Goal: Communication & Community: Connect with others

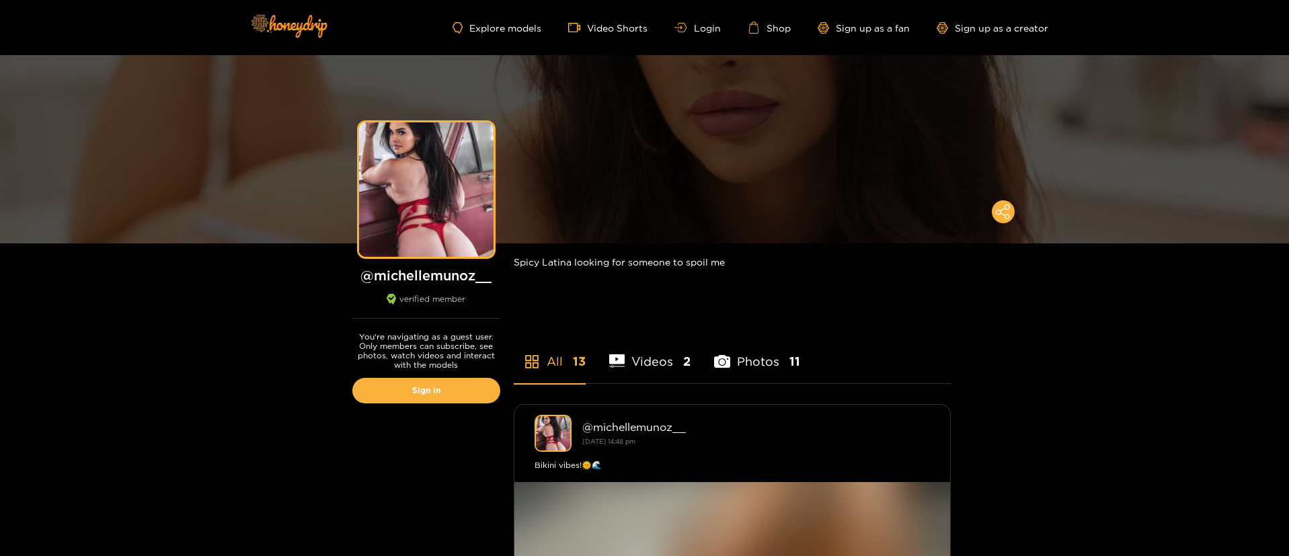
click at [713, 33] on ul "Explore models Video Shorts Login Shop Sign up as a fan Sign up as a creator" at bounding box center [750, 28] width 595 height 12
click at [711, 28] on link "Login" at bounding box center [698, 28] width 46 height 10
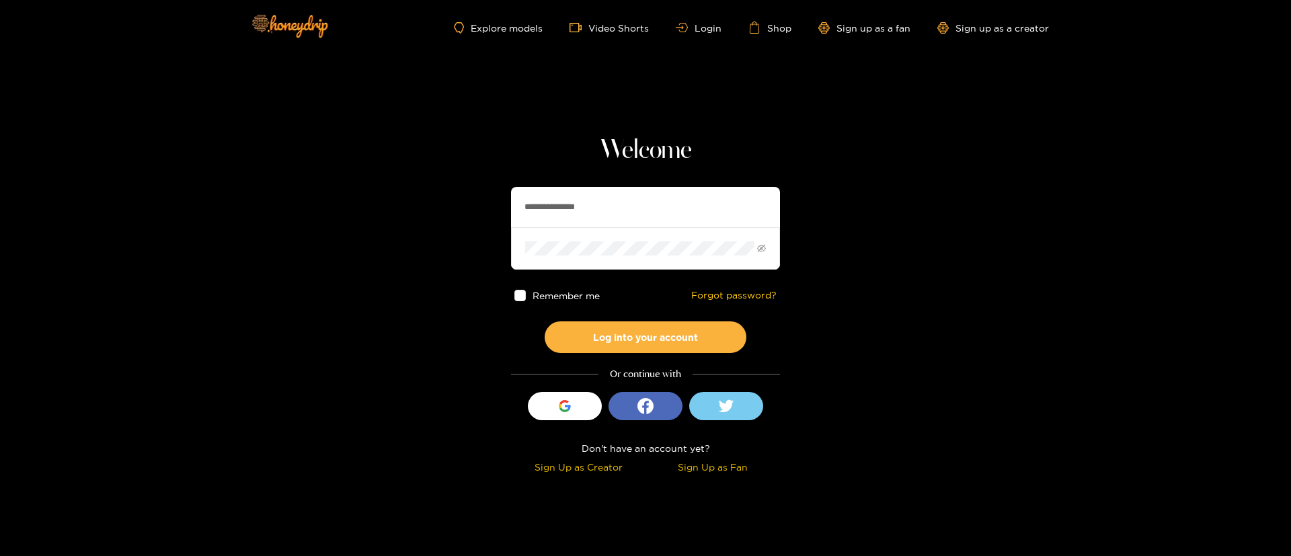
click at [679, 317] on div "Remember me Forgot password?" at bounding box center [645, 296] width 269 height 52
click at [677, 335] on button "Log into your account" at bounding box center [646, 337] width 202 height 32
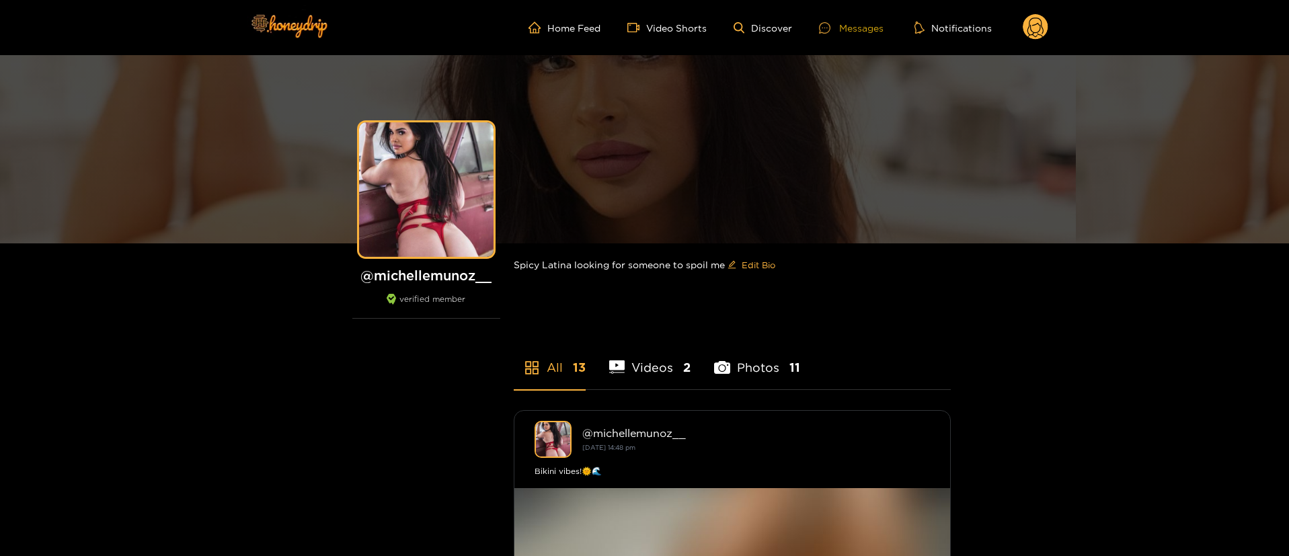
click at [853, 24] on div "Messages" at bounding box center [851, 27] width 65 height 15
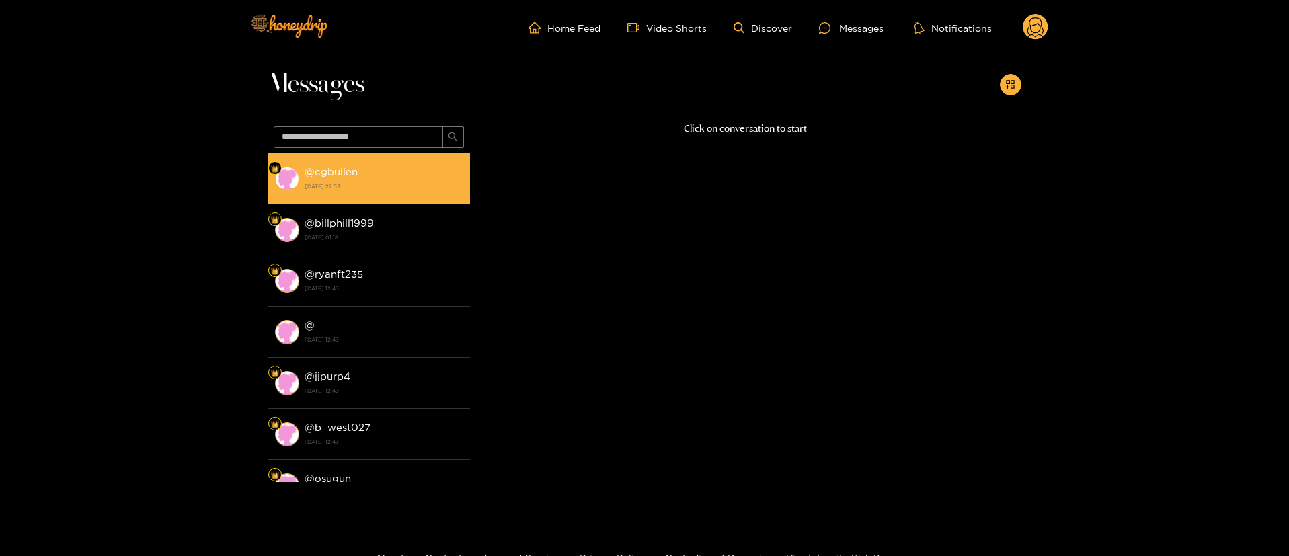
click at [436, 183] on strong "[DATE] 22:53" at bounding box center [384, 186] width 159 height 12
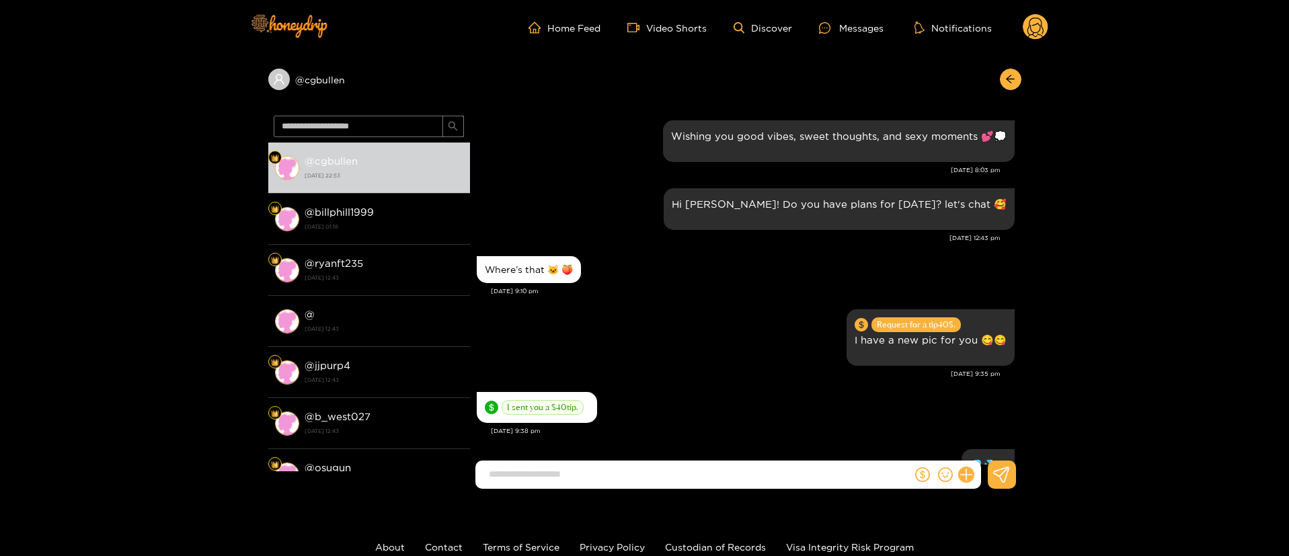
scroll to position [1285, 0]
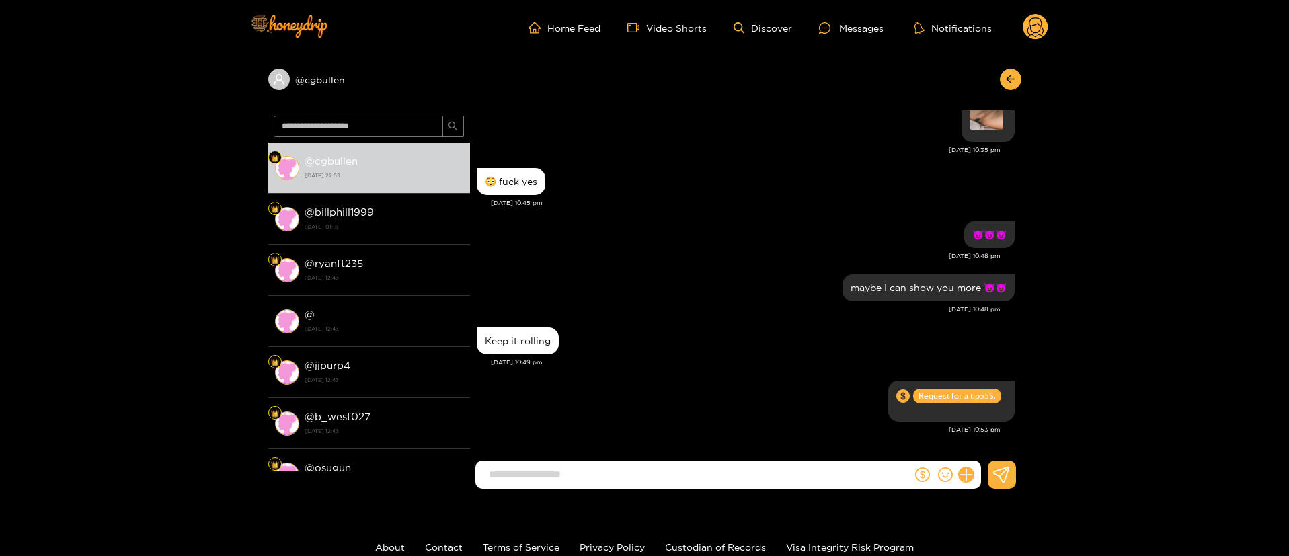
click at [1040, 33] on circle at bounding box center [1036, 27] width 26 height 26
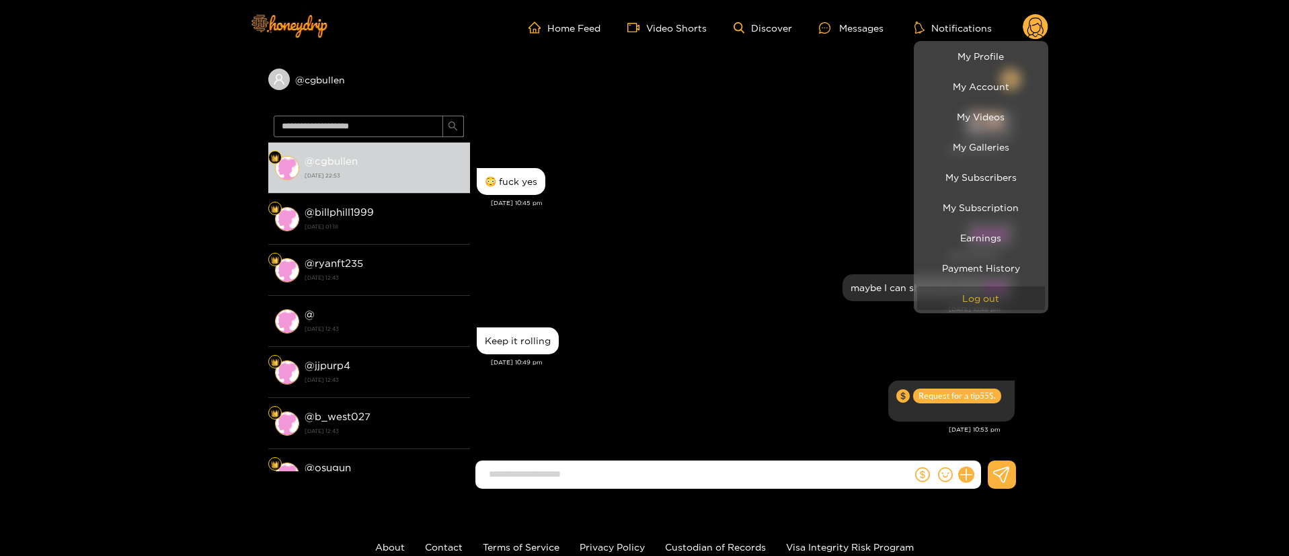
click at [983, 307] on button "Log out" at bounding box center [981, 299] width 128 height 24
